Goal: Task Accomplishment & Management: Manage account settings

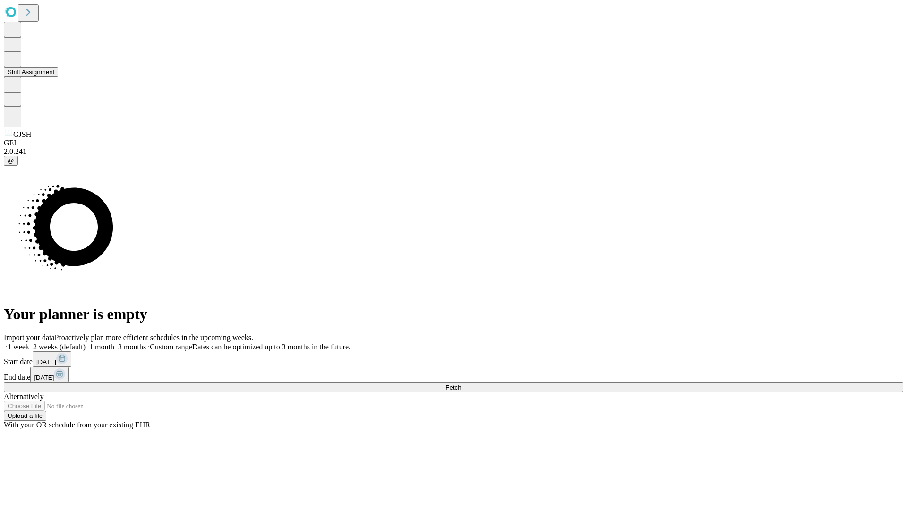
click at [58, 77] on button "Shift Assignment" at bounding box center [31, 72] width 54 height 10
